Goal: Task Accomplishment & Management: Use online tool/utility

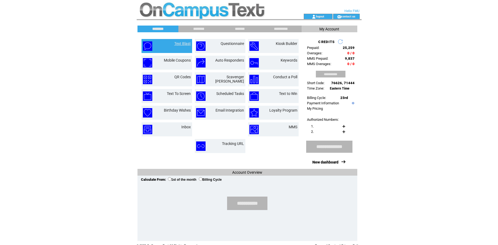
click at [184, 41] on link "Text Blast" at bounding box center [182, 43] width 16 height 4
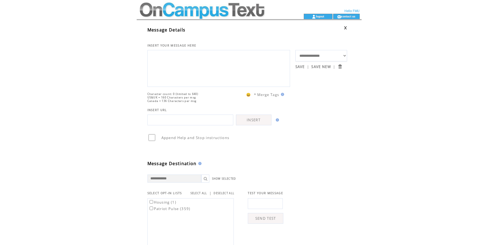
click at [169, 13] on td at bounding box center [211, 7] width 148 height 14
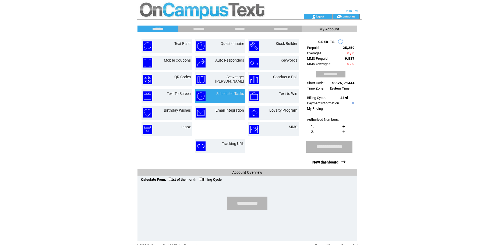
click at [216, 92] on link "Scheduled Tasks" at bounding box center [230, 93] width 28 height 4
